Goal: Find contact information: Find contact information

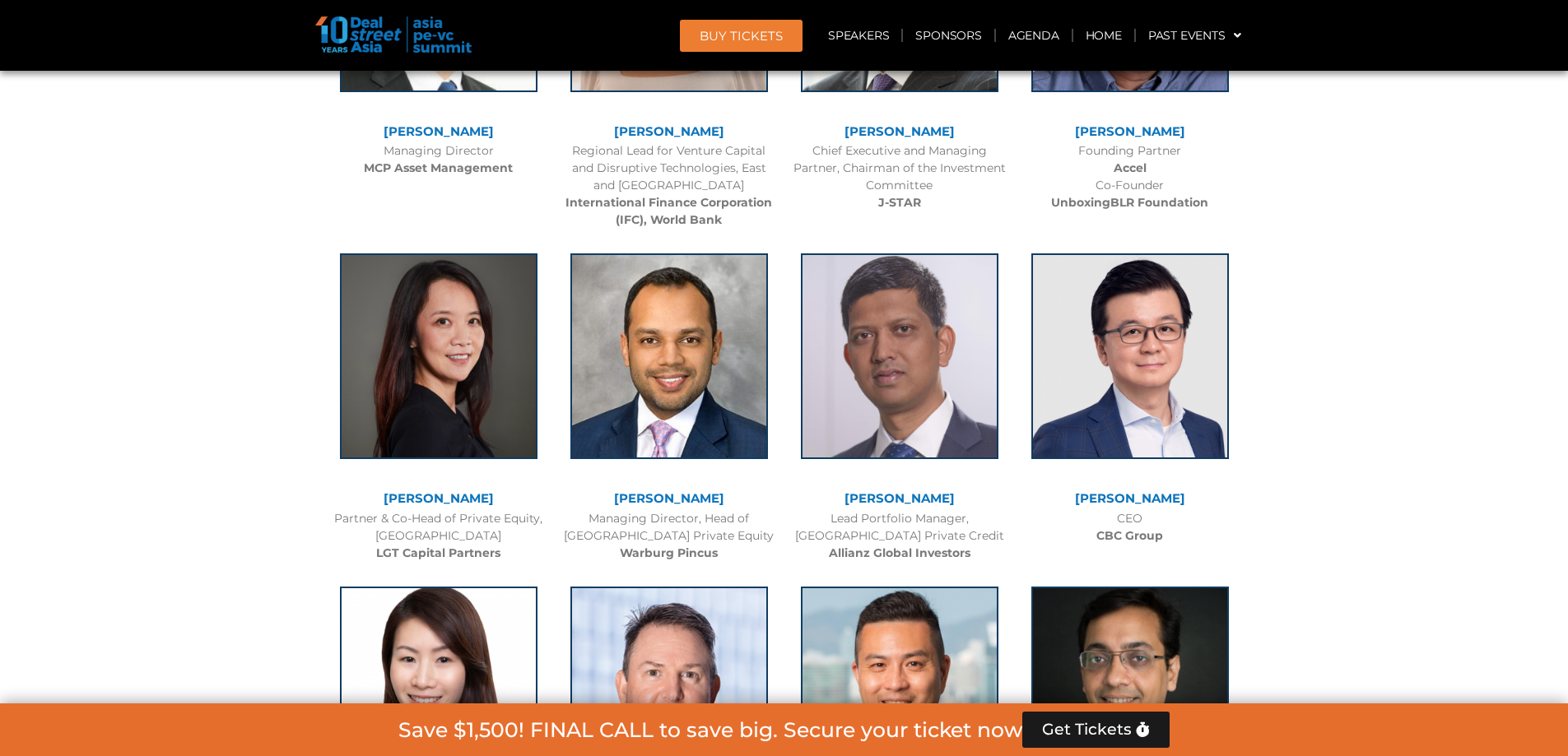
scroll to position [2387, 0]
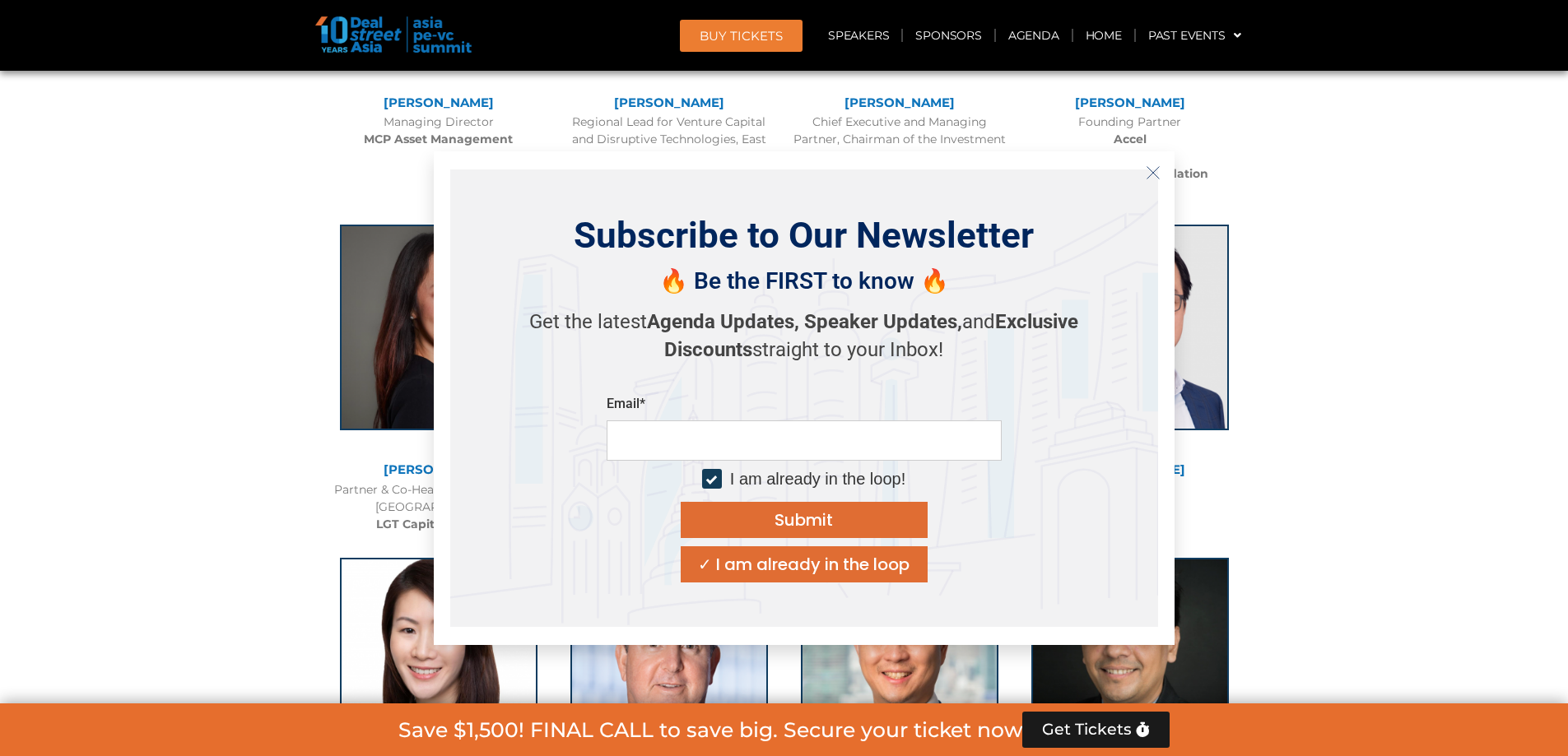
click at [1160, 171] on button "Close" at bounding box center [1153, 172] width 27 height 27
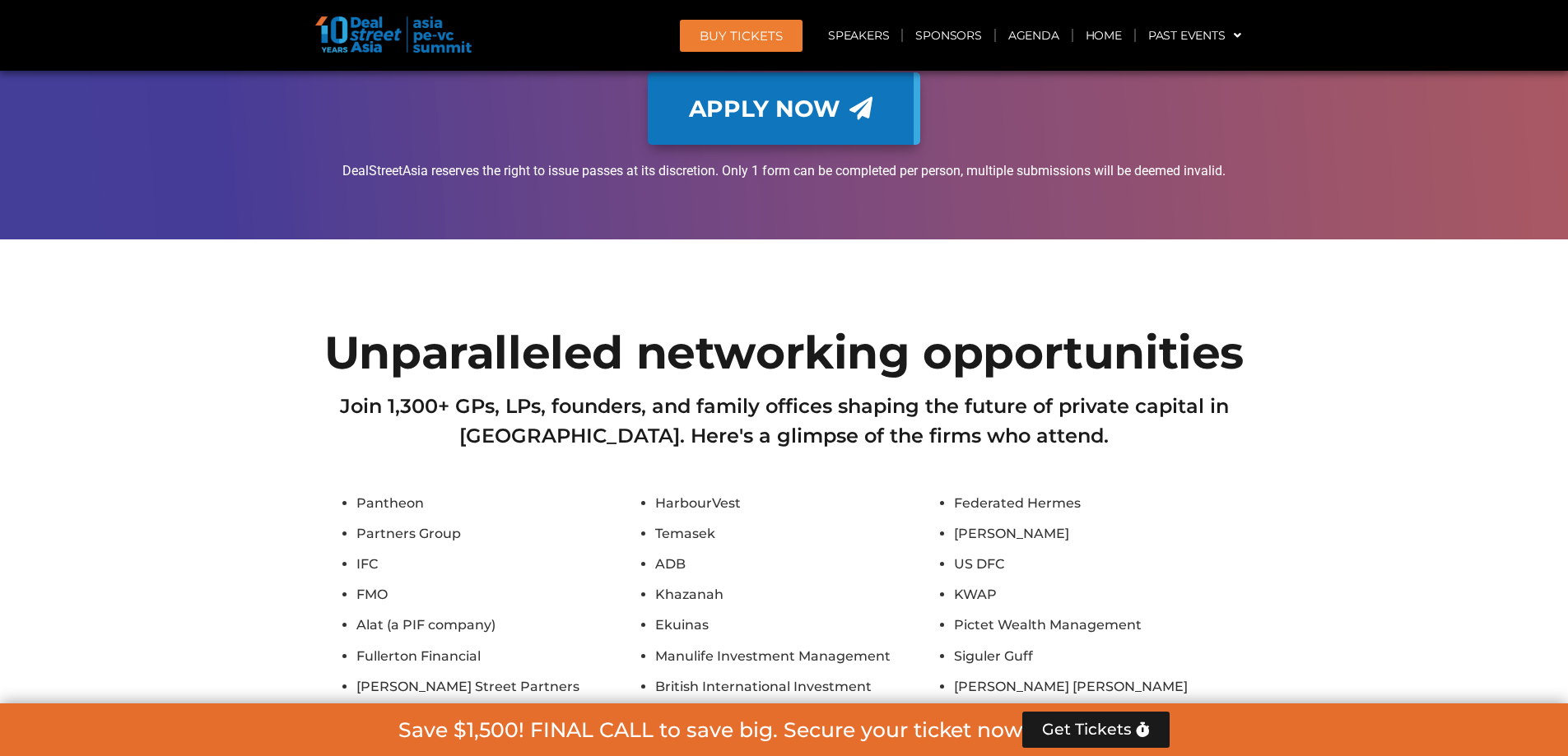
scroll to position [13087, 0]
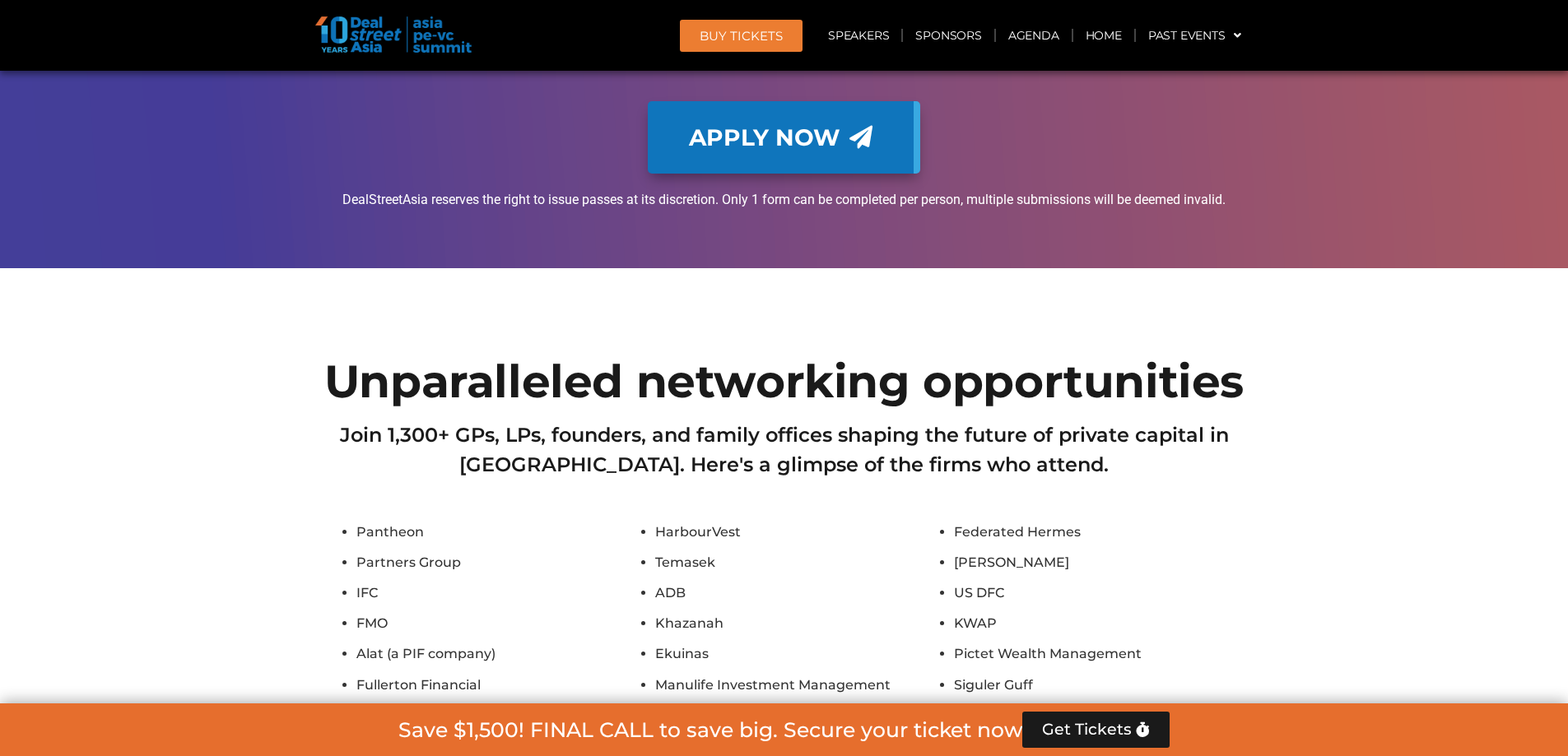
drag, startPoint x: 1429, startPoint y: 505, endPoint x: 1540, endPoint y: 549, distance: 119.4
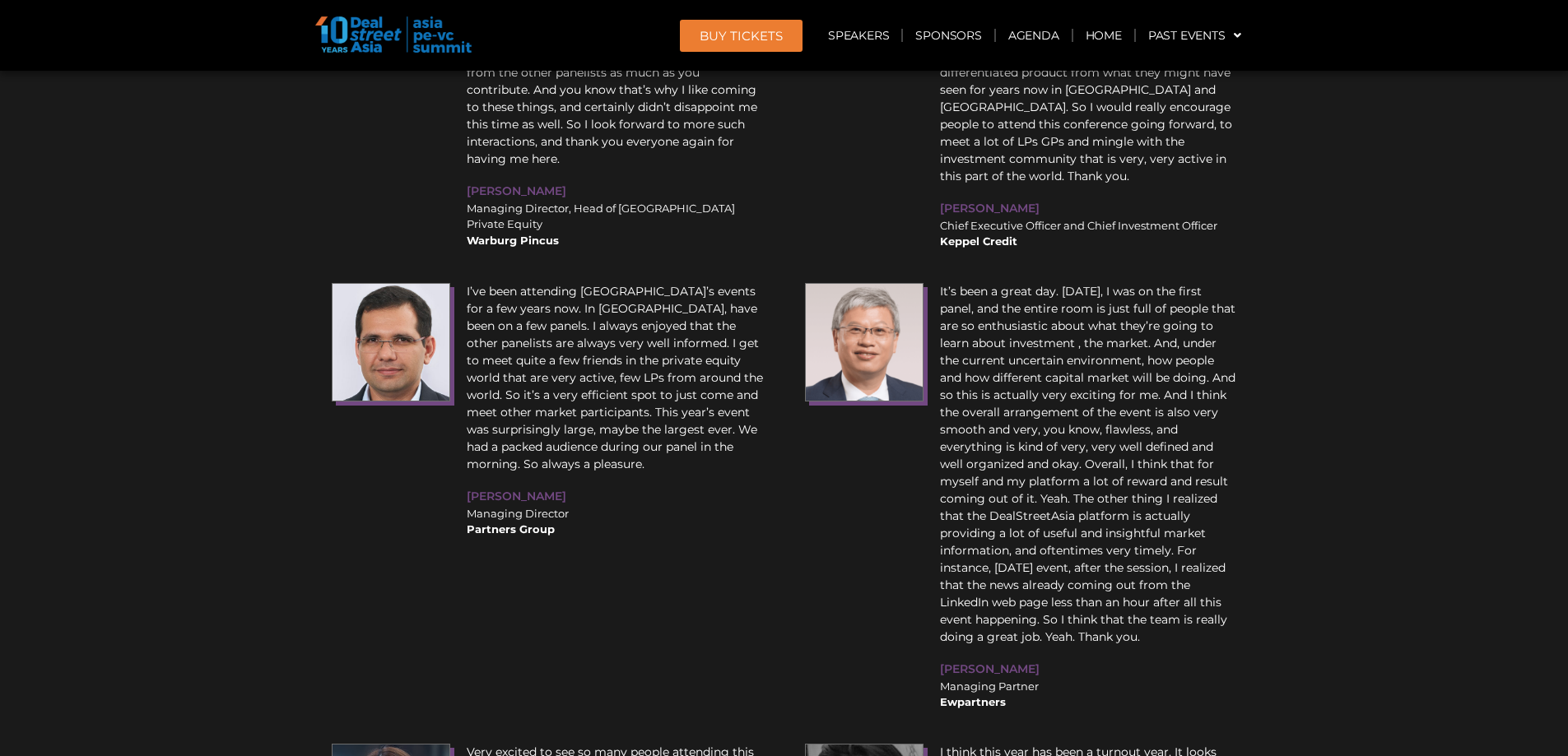
scroll to position [19867, 0]
